Goal: Task Accomplishment & Management: Use online tool/utility

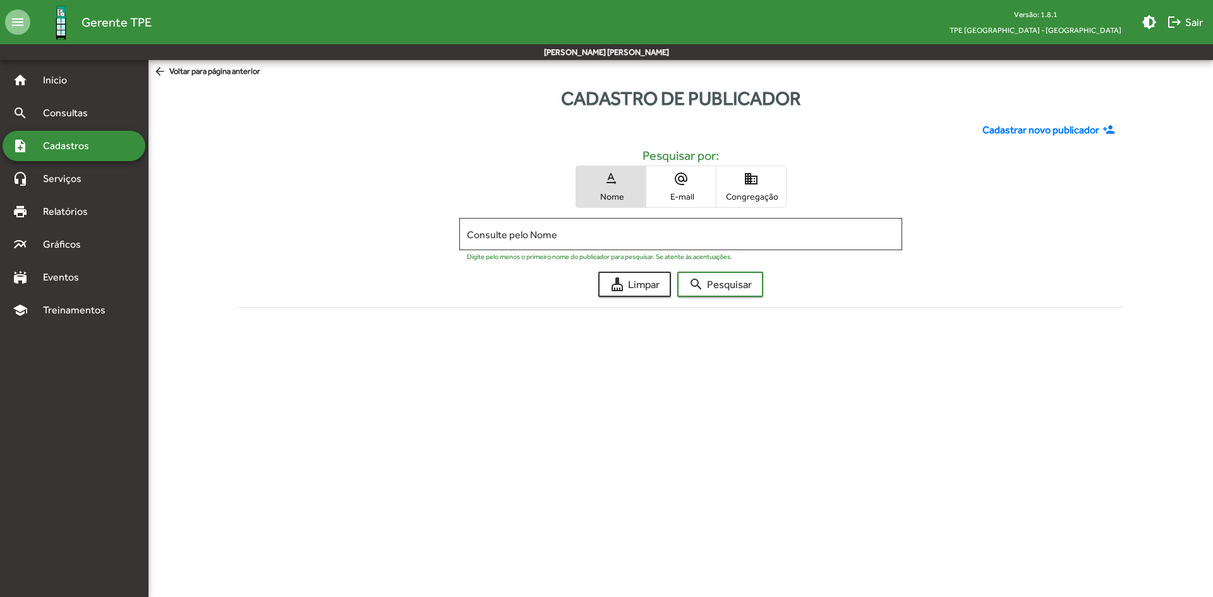
click at [103, 25] on span "Gerente TPE" at bounding box center [116, 22] width 70 height 20
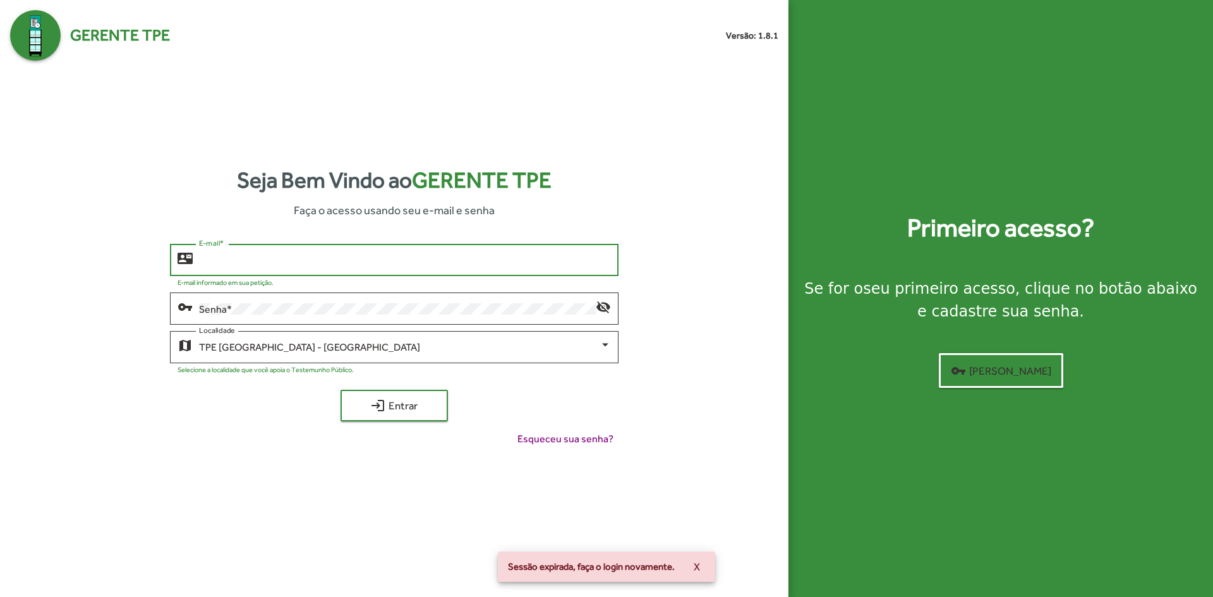
click at [334, 259] on input "E-mail *" at bounding box center [404, 260] width 411 height 11
type input "******"
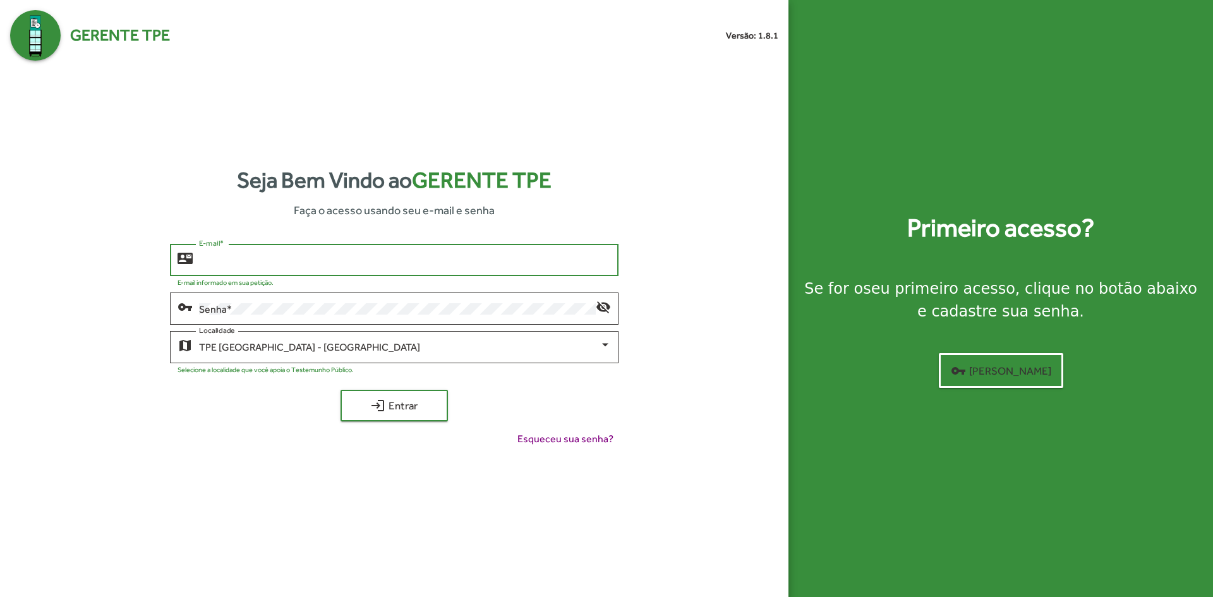
click at [231, 260] on input "E-mail *" at bounding box center [404, 260] width 411 height 11
type input "**********"
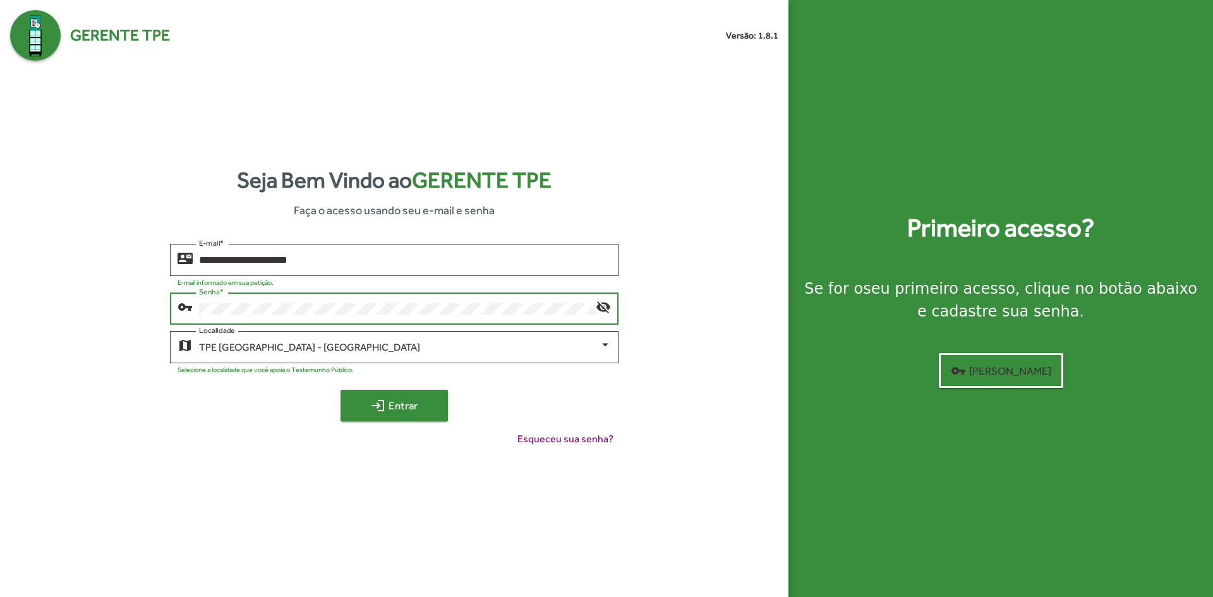
click at [409, 410] on span "login Entrar" at bounding box center [394, 405] width 85 height 23
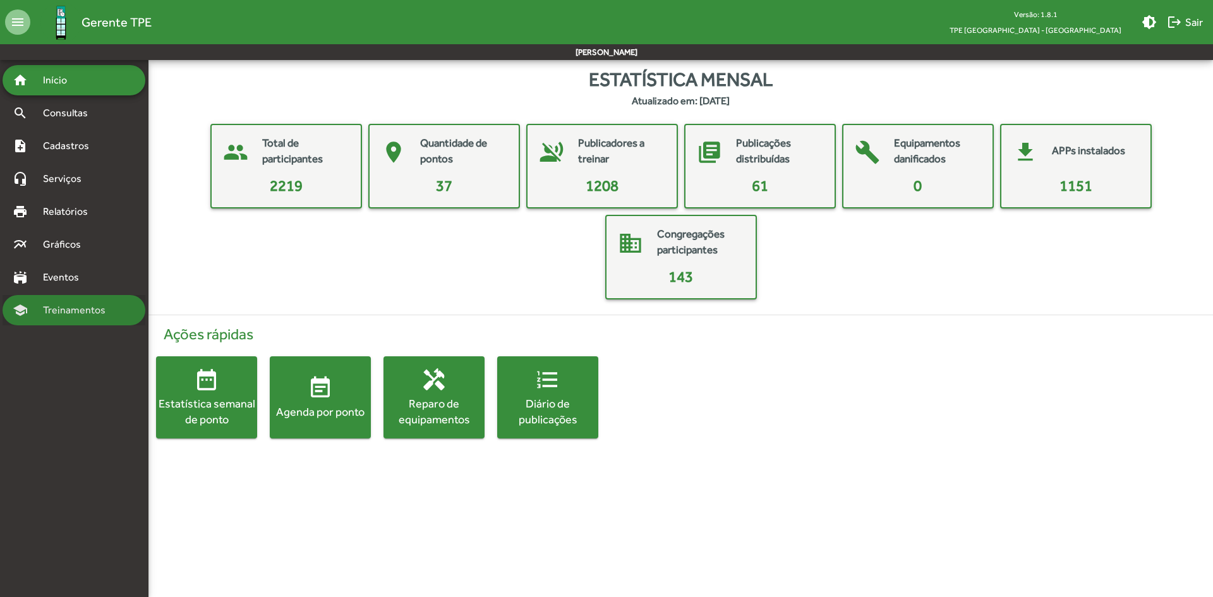
click at [78, 314] on span "Treinamentos" at bounding box center [77, 310] width 85 height 15
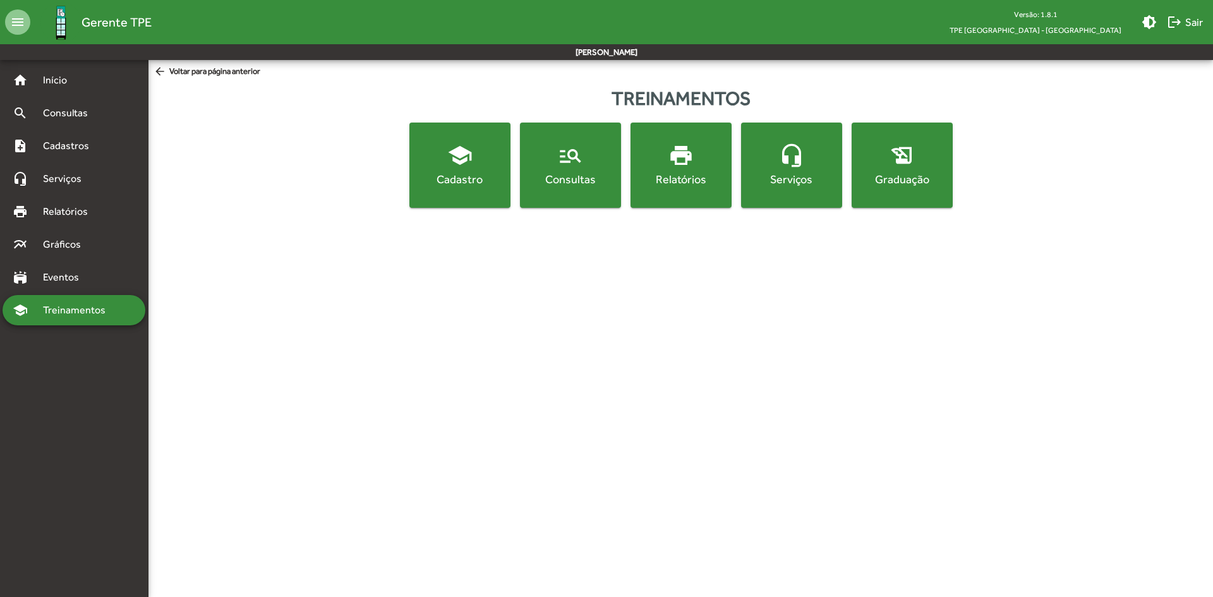
click at [573, 194] on button "manage_search Consultas" at bounding box center [570, 165] width 101 height 85
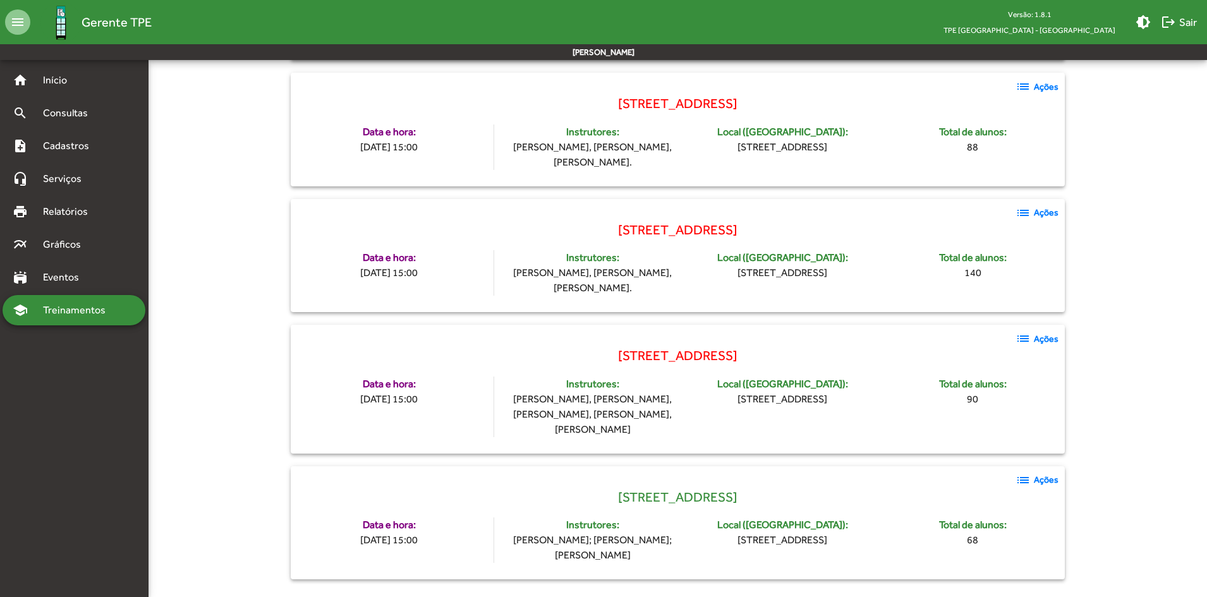
scroll to position [769, 0]
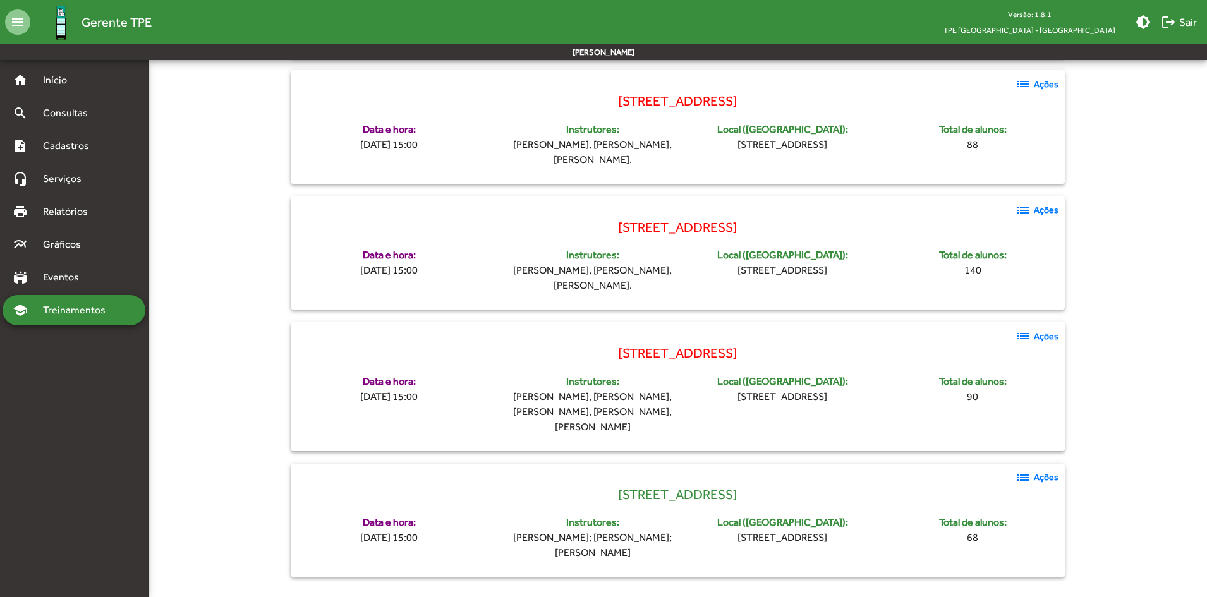
click at [1025, 476] on mat-icon "list" at bounding box center [1022, 477] width 15 height 15
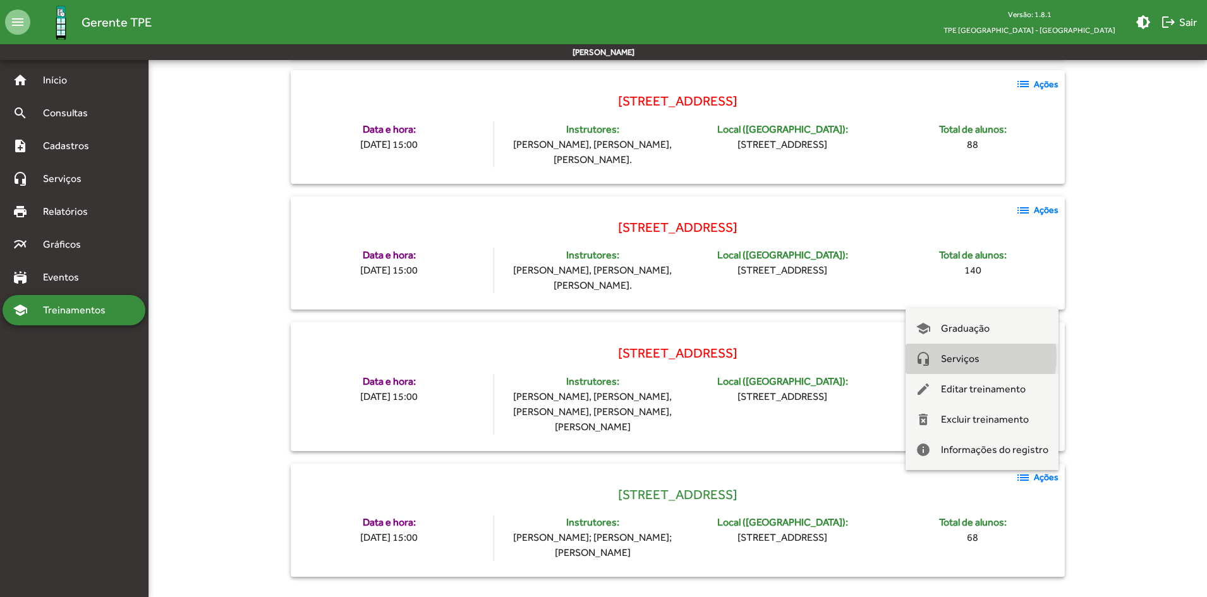
click at [962, 357] on span "Serviços" at bounding box center [960, 359] width 39 height 30
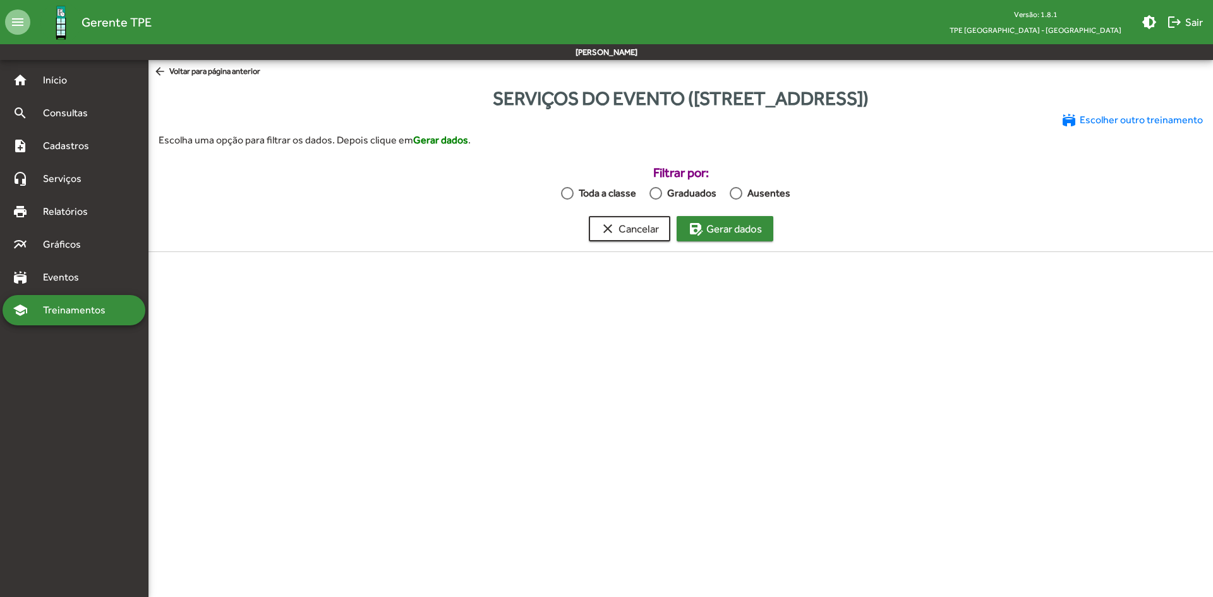
click at [730, 231] on span "save_as Gerar dados" at bounding box center [725, 228] width 74 height 23
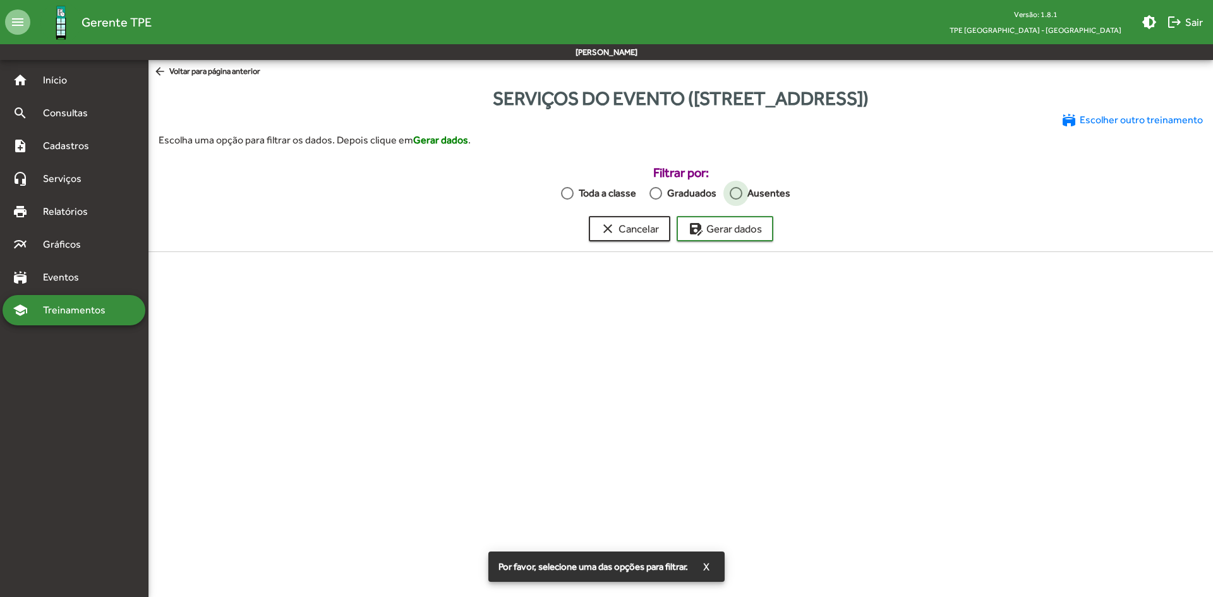
click at [752, 197] on div "Ausentes" at bounding box center [766, 193] width 48 height 15
click at [739, 224] on span "save_as Gerar dados" at bounding box center [725, 228] width 74 height 23
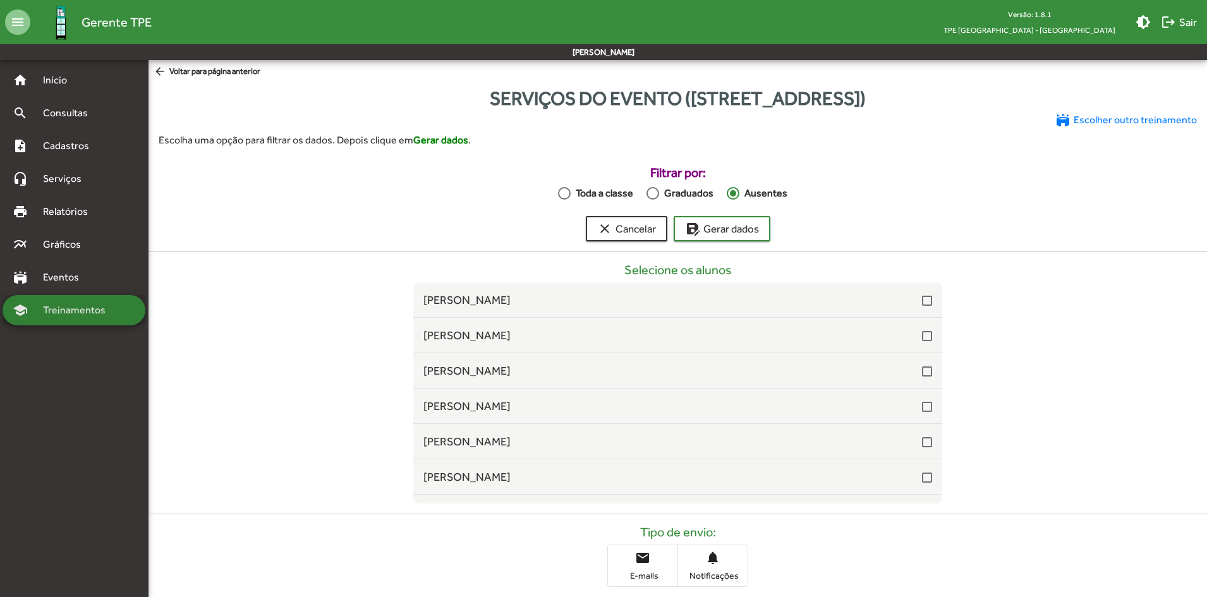
click at [75, 310] on span "Treinamentos" at bounding box center [77, 310] width 85 height 15
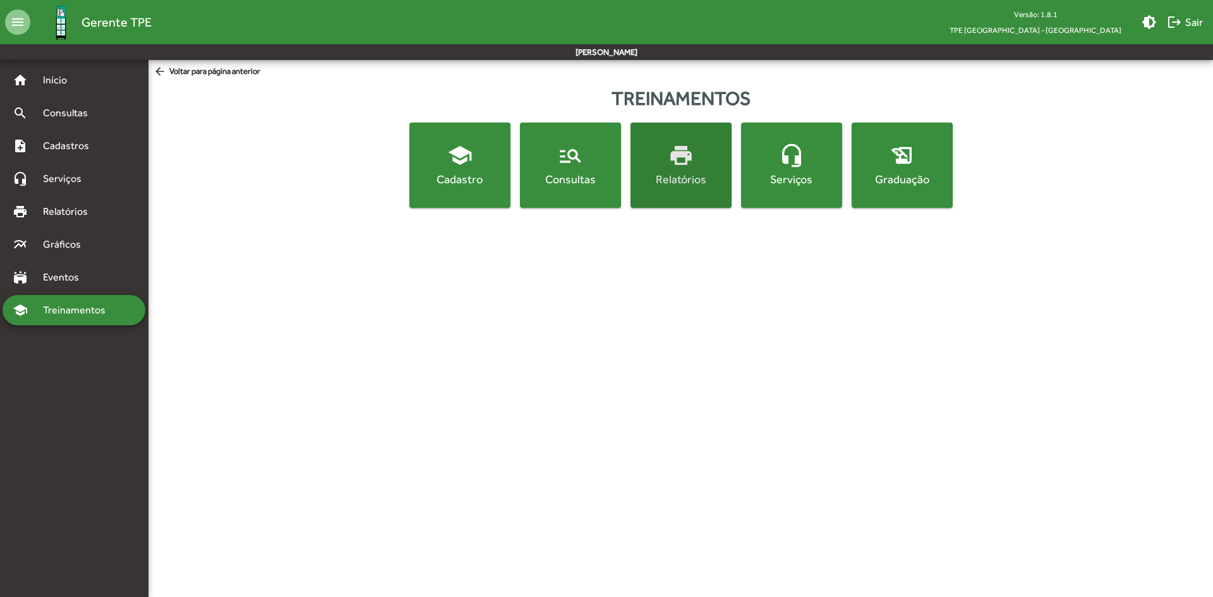
click at [689, 184] on div "Relatórios" at bounding box center [681, 179] width 96 height 16
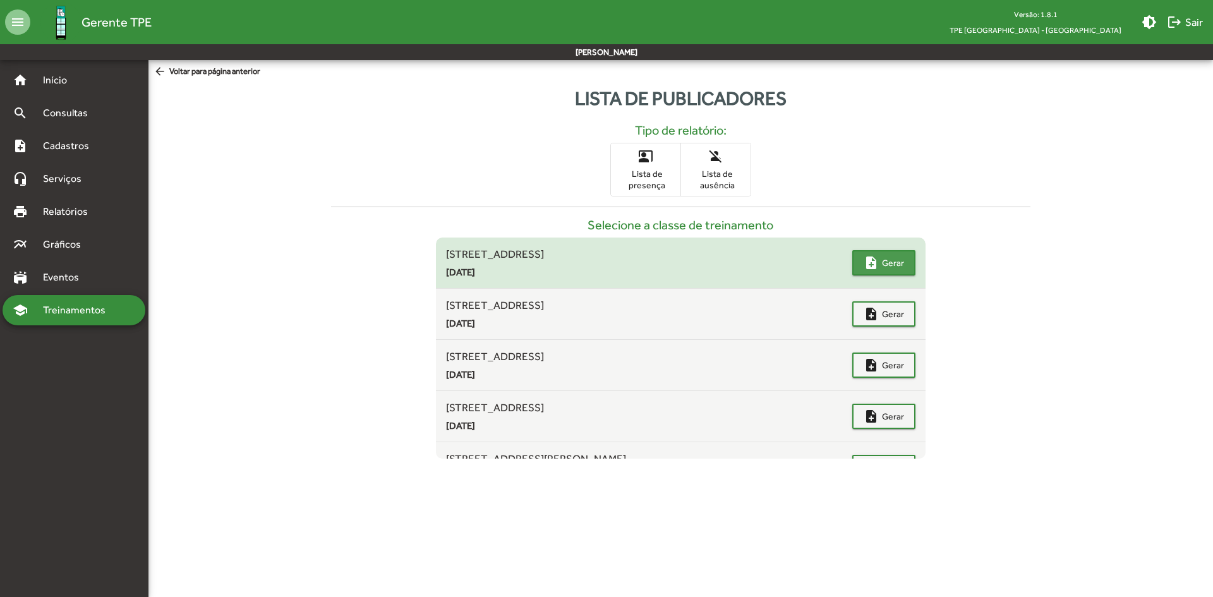
click at [888, 267] on span "Gerar" at bounding box center [893, 262] width 22 height 23
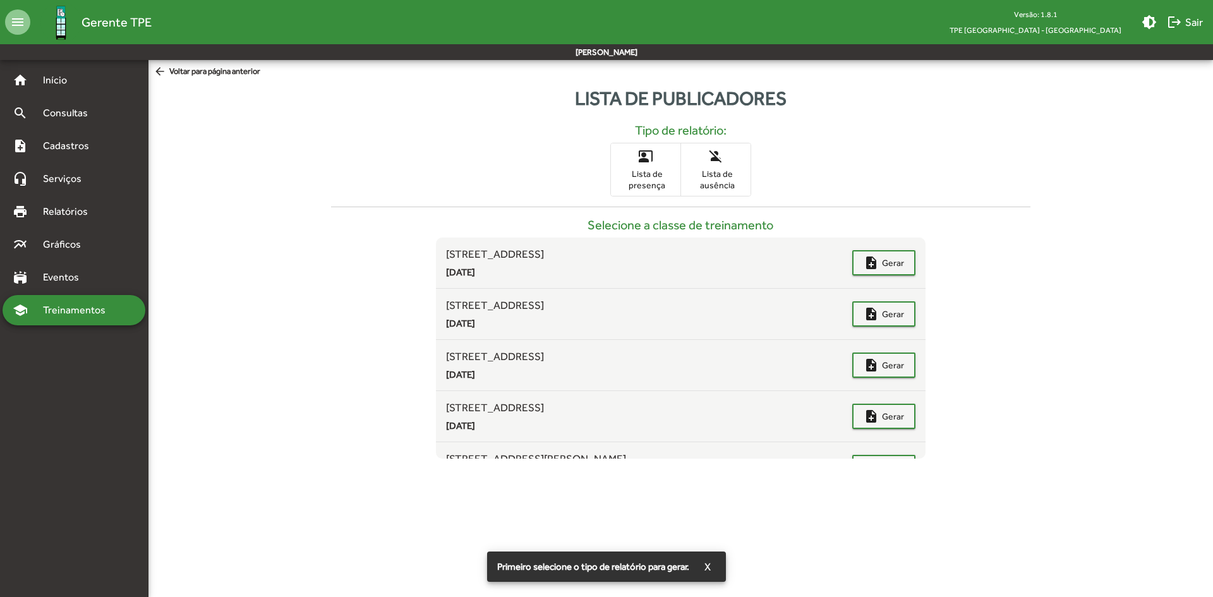
click at [727, 179] on span "Lista de ausência" at bounding box center [715, 179] width 63 height 23
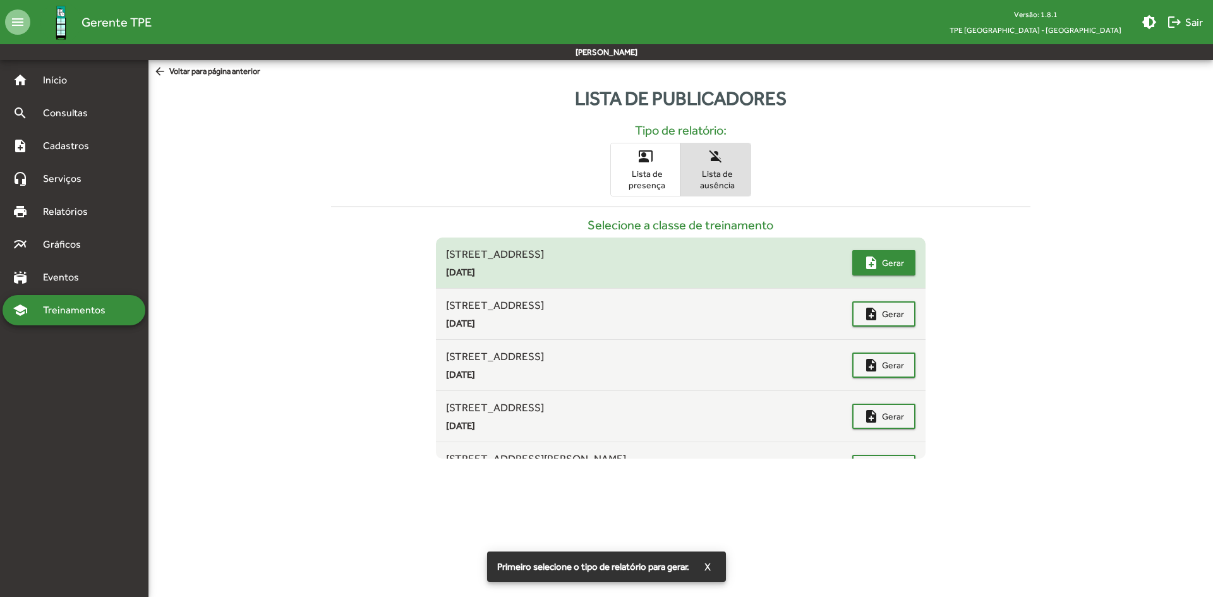
click at [867, 269] on mat-icon "note_add" at bounding box center [871, 262] width 15 height 15
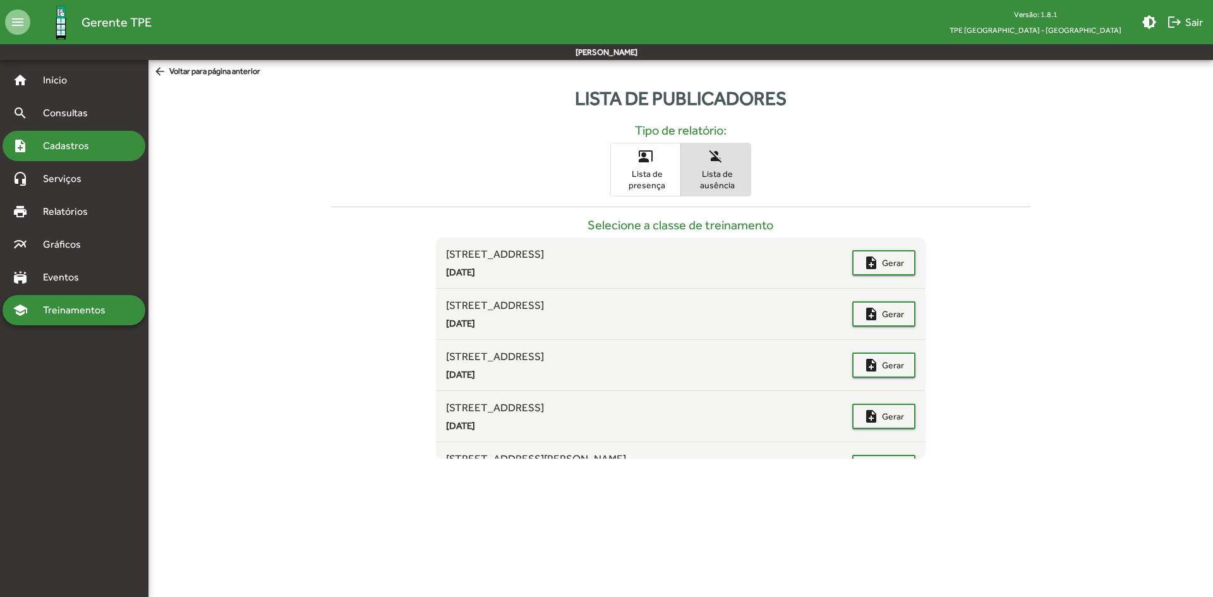
click at [78, 148] on span "Cadastros" at bounding box center [70, 145] width 70 height 15
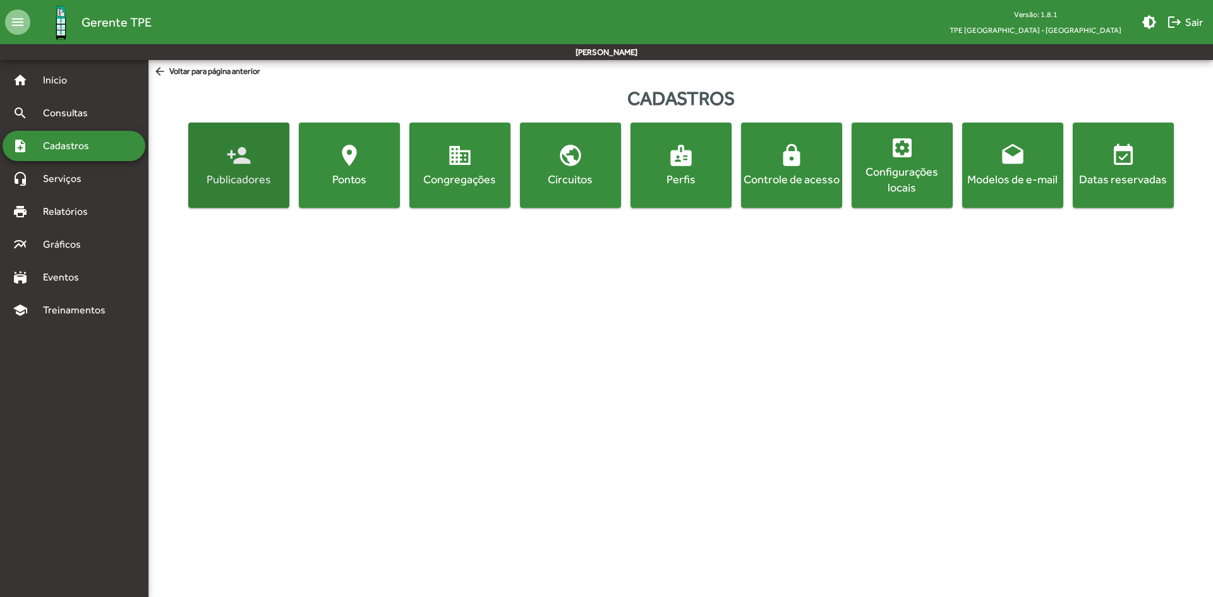
click at [215, 170] on span "person_add Publicadores" at bounding box center [239, 165] width 96 height 44
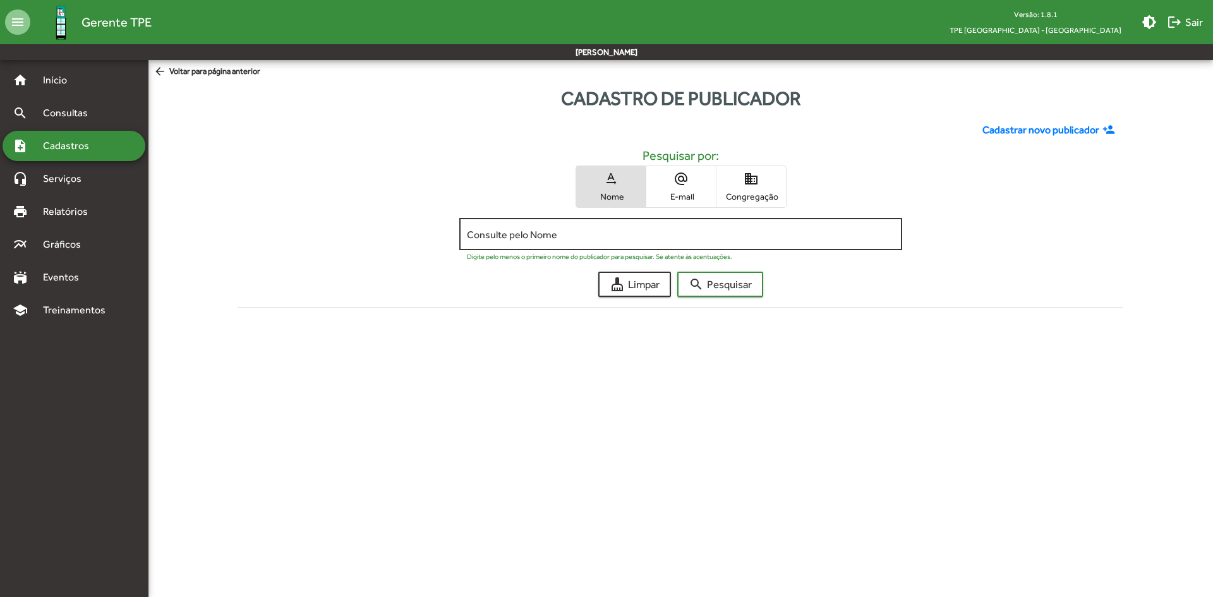
click at [613, 229] on input "Consulte pelo Nome" at bounding box center [680, 234] width 427 height 11
paste input "**********"
click at [677, 272] on button "search Pesquisar" at bounding box center [720, 284] width 86 height 25
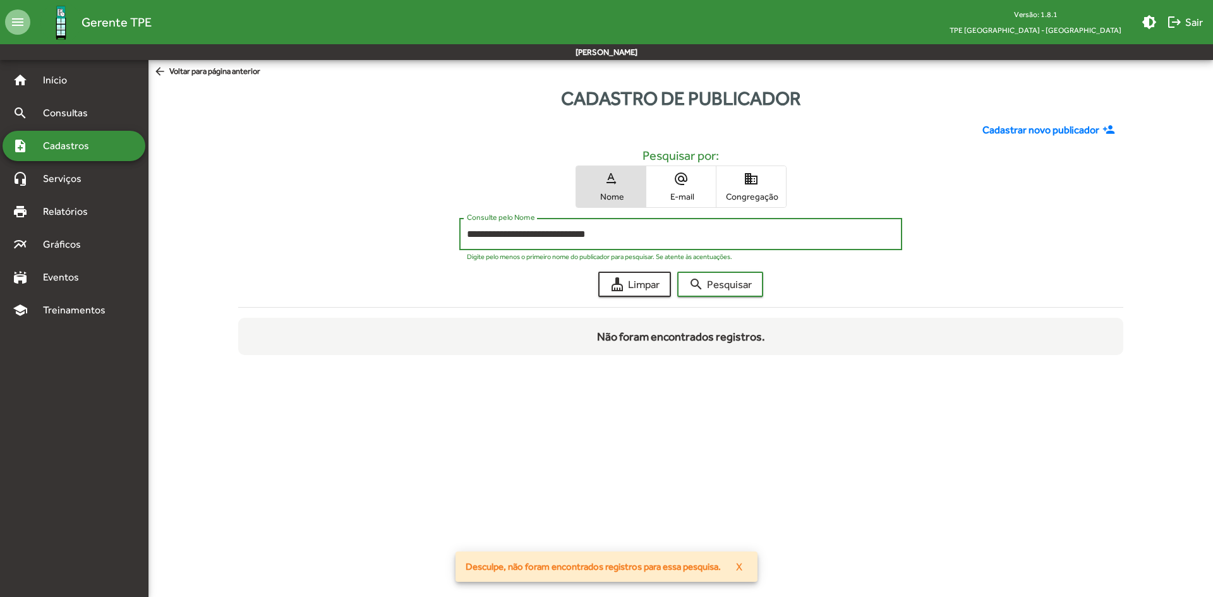
drag, startPoint x: 502, startPoint y: 234, endPoint x: 613, endPoint y: 232, distance: 110.6
click at [613, 232] on input "**********" at bounding box center [680, 234] width 427 height 11
type input "*******"
click at [677, 272] on button "search Pesquisar" at bounding box center [720, 284] width 86 height 25
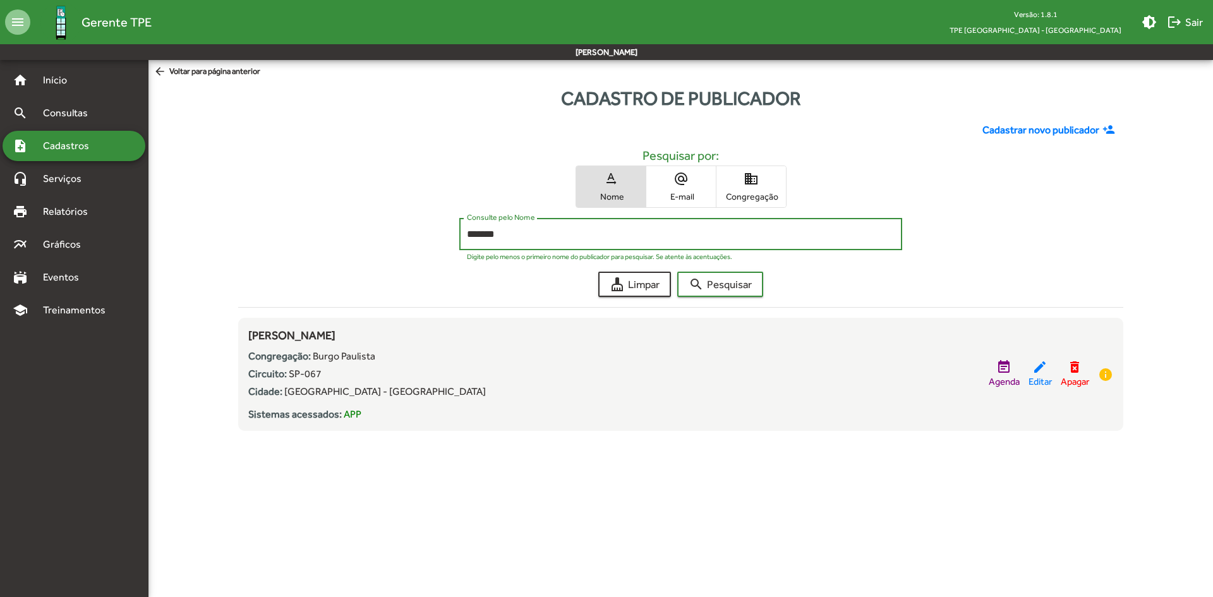
click at [431, 234] on div "******* Consulte pelo Nome Digite pelo menos o primeiro nome do publicador para…" at bounding box center [680, 237] width 884 height 39
click at [385, 227] on div "Consulte pelo Nome Digite pelo menos o primeiro nome do publicador para pesquis…" at bounding box center [680, 237] width 884 height 39
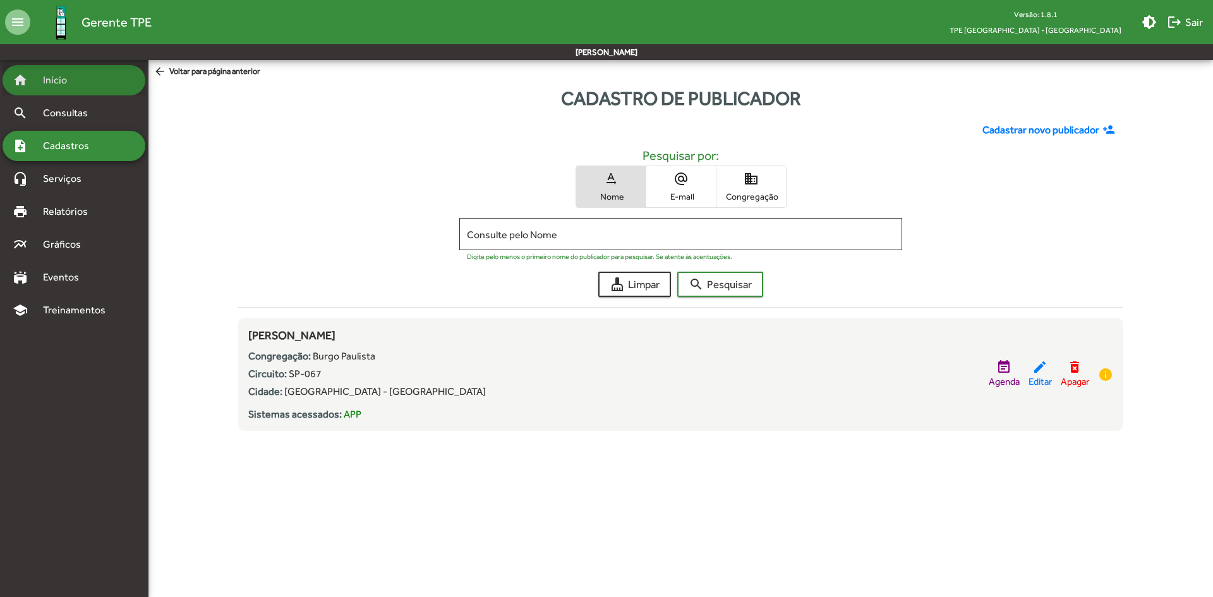
click at [67, 75] on span "Início" at bounding box center [60, 80] width 50 height 15
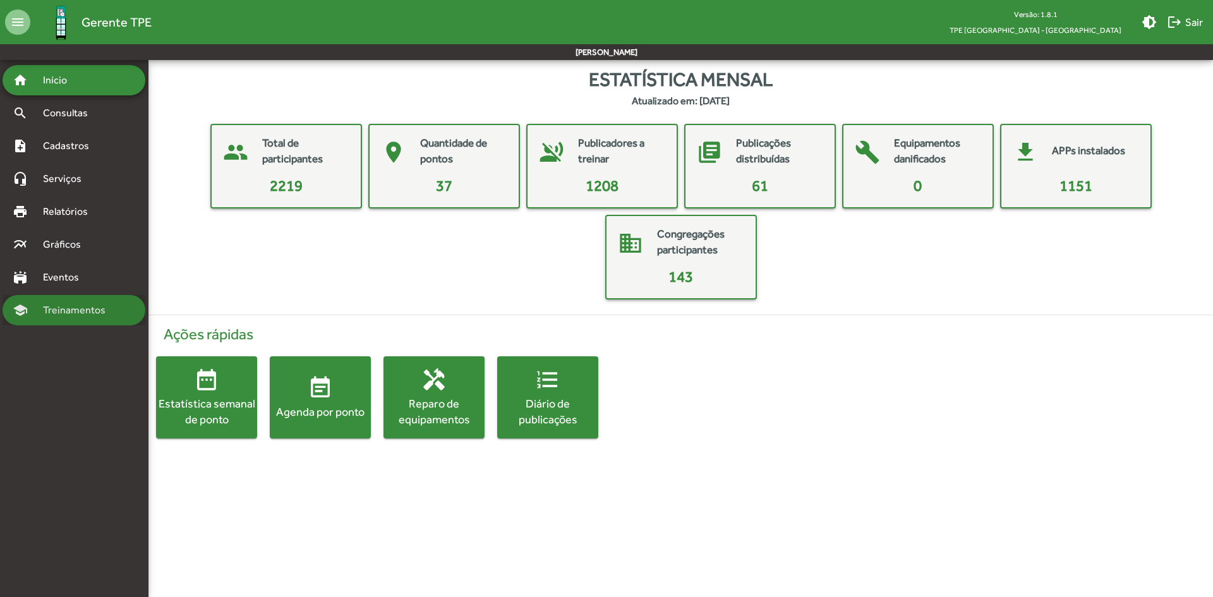
click at [75, 308] on span "Treinamentos" at bounding box center [77, 310] width 85 height 15
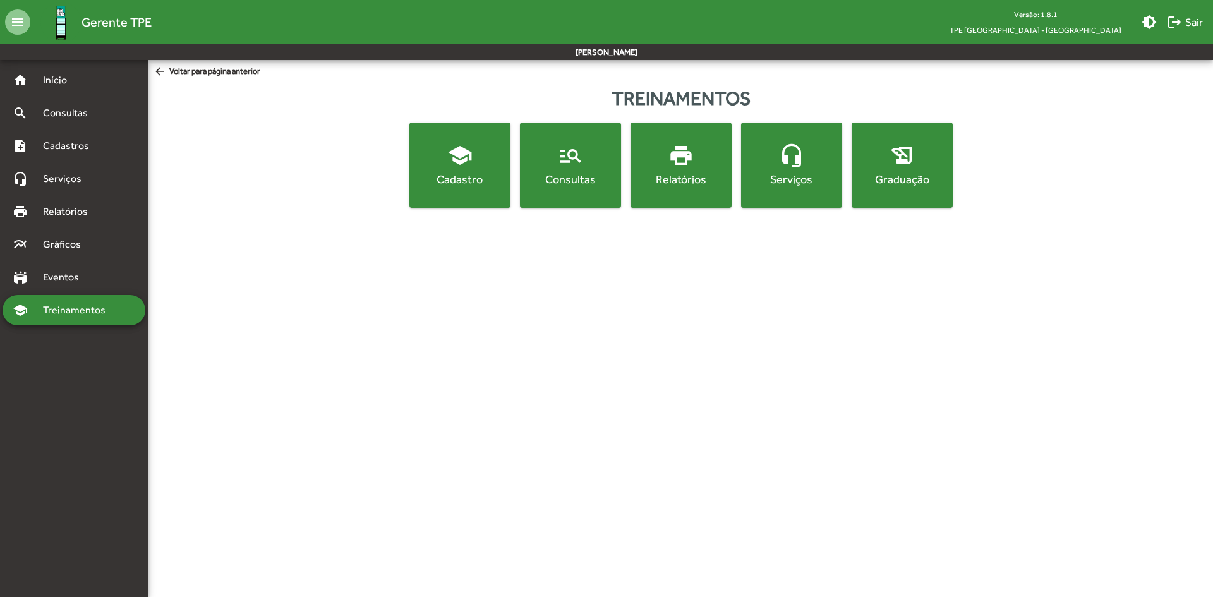
click at [572, 179] on div "Consultas" at bounding box center [570, 179] width 96 height 16
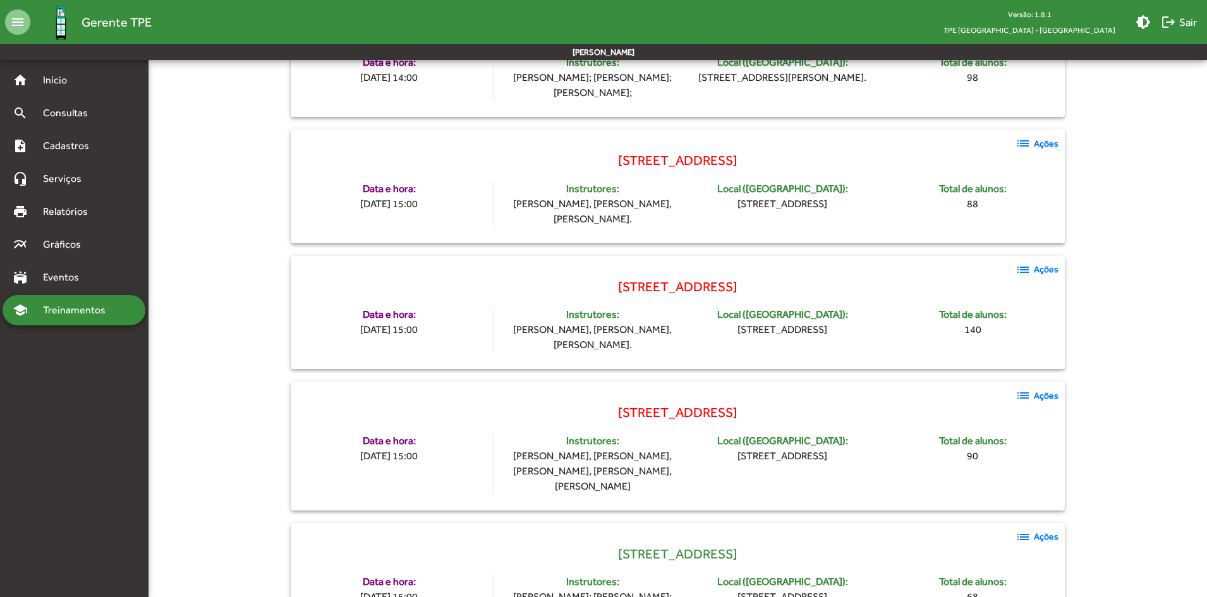
scroll to position [769, 0]
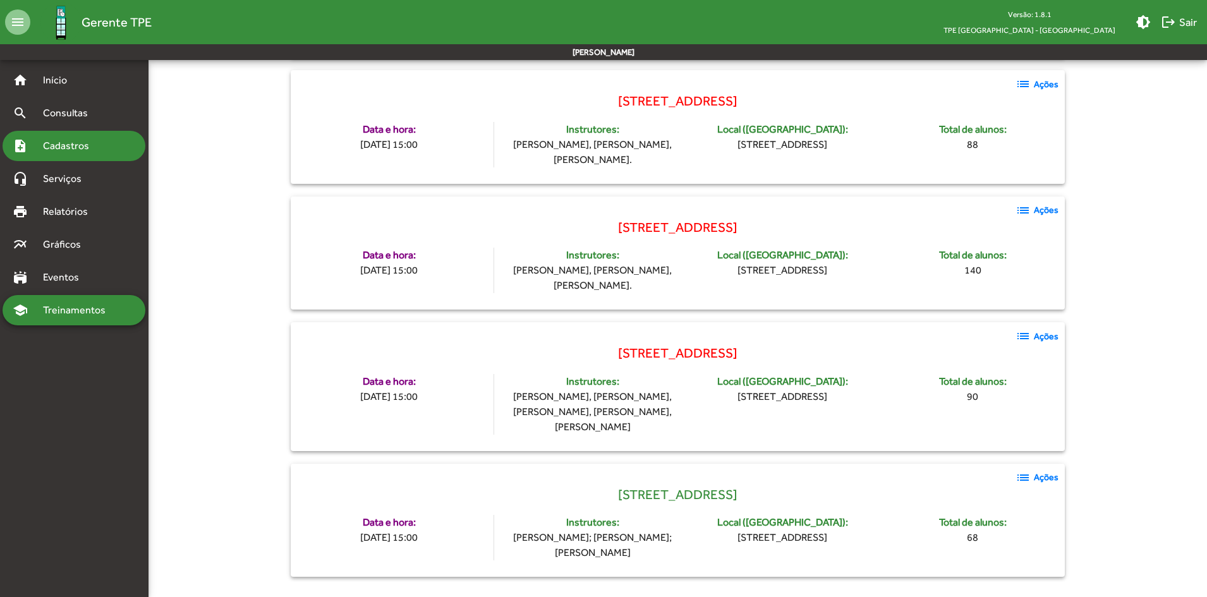
click at [70, 152] on span "Cadastros" at bounding box center [70, 145] width 70 height 15
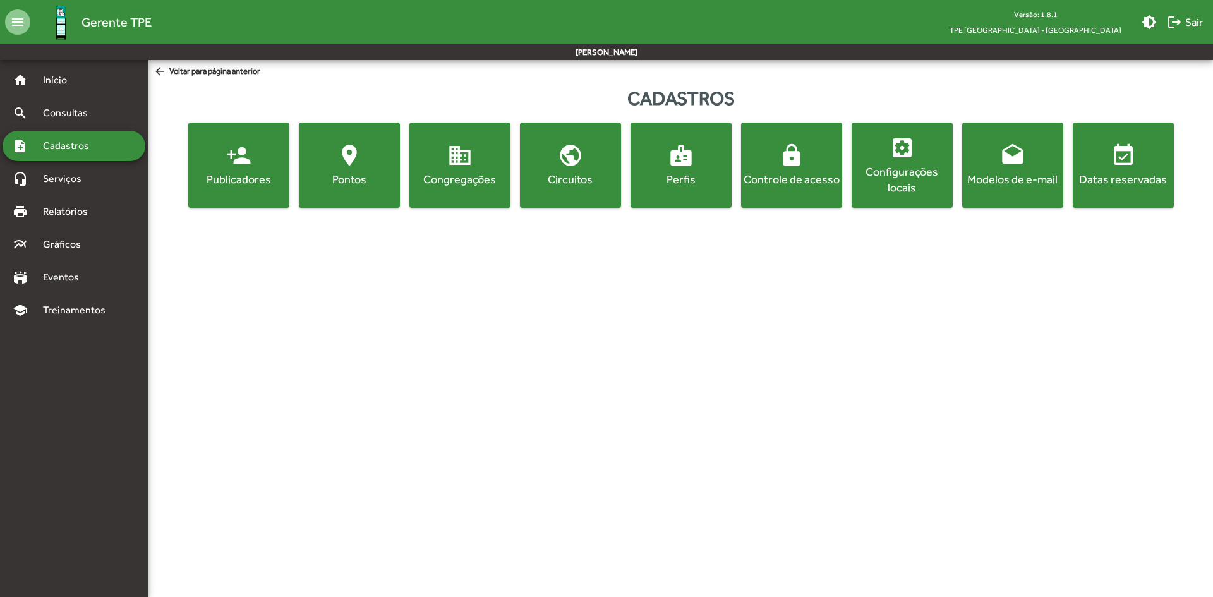
click at [217, 177] on div "Publicadores" at bounding box center [239, 179] width 96 height 16
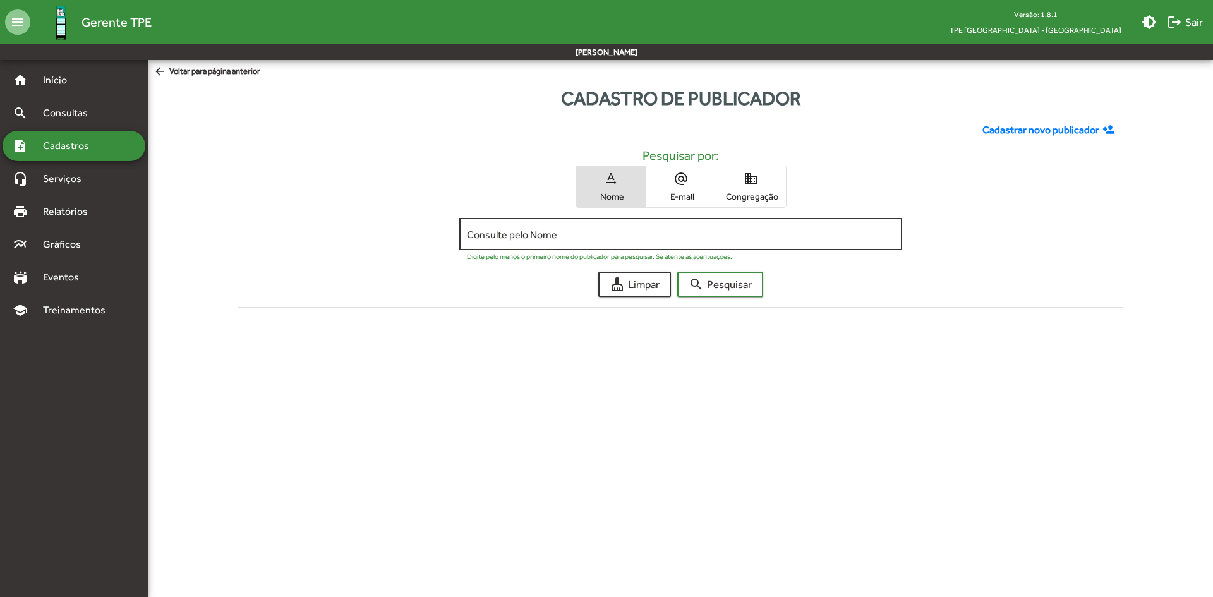
click at [565, 233] on input "Consulte pelo Nome" at bounding box center [680, 234] width 427 height 11
type input "*******"
click at [677, 272] on button "search Pesquisar" at bounding box center [720, 284] width 86 height 25
